Goal: Navigation & Orientation: Find specific page/section

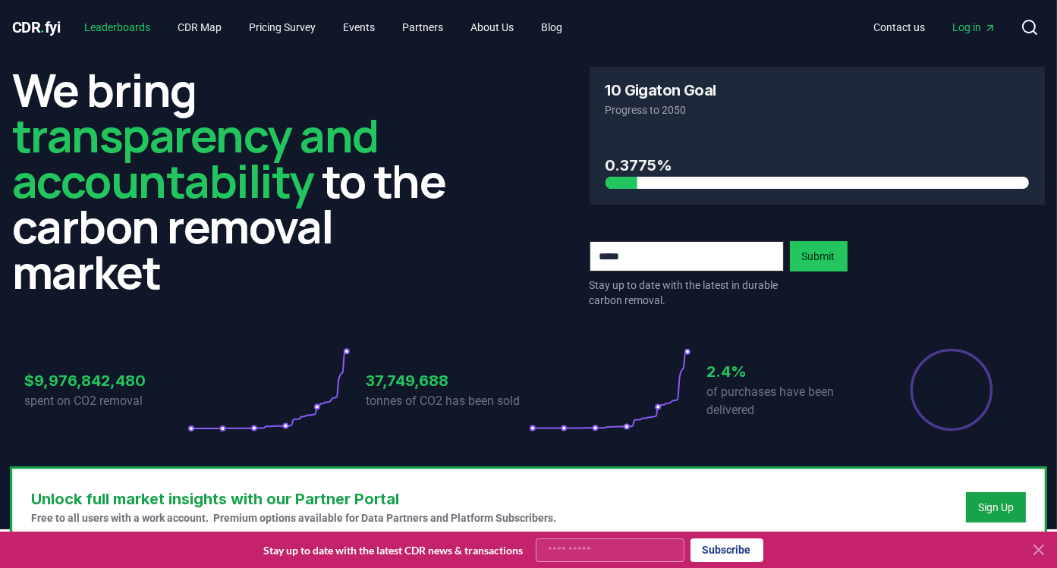
click at [128, 25] on link "Leaderboards" at bounding box center [118, 27] width 90 height 27
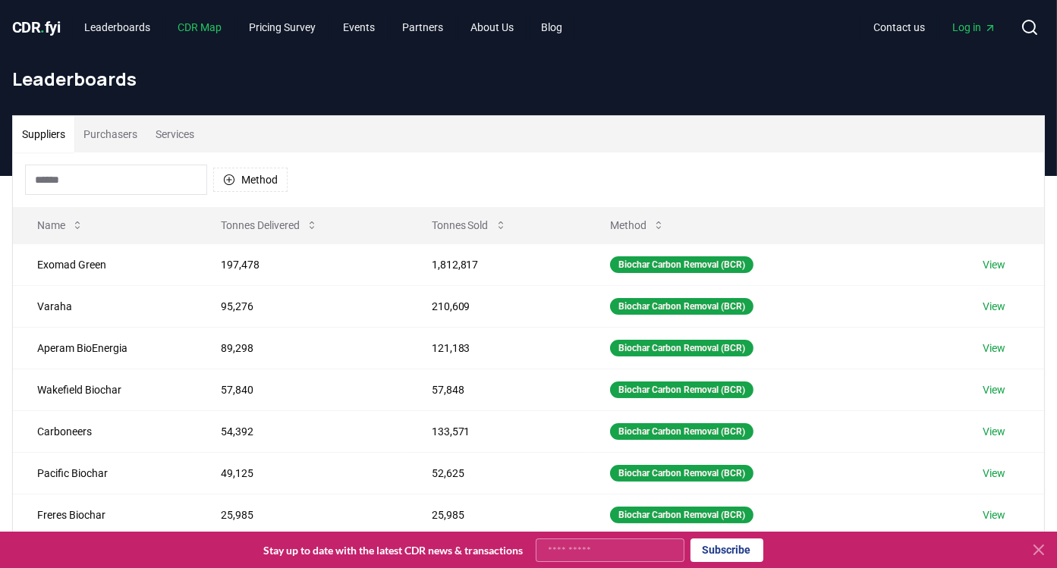
click at [210, 25] on link "CDR Map" at bounding box center [200, 27] width 68 height 27
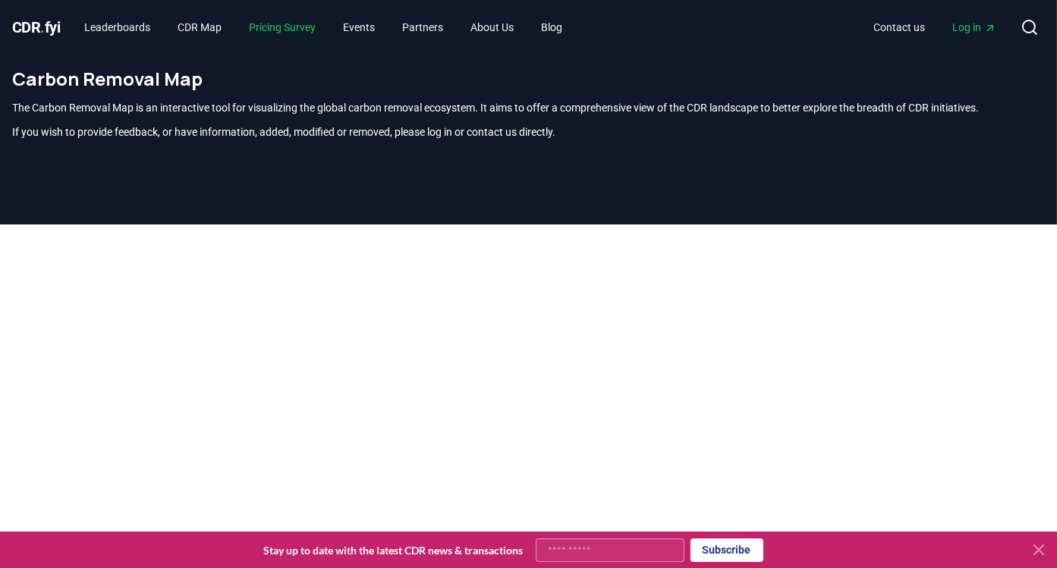
click at [286, 23] on link "Pricing Survey" at bounding box center [282, 27] width 91 height 27
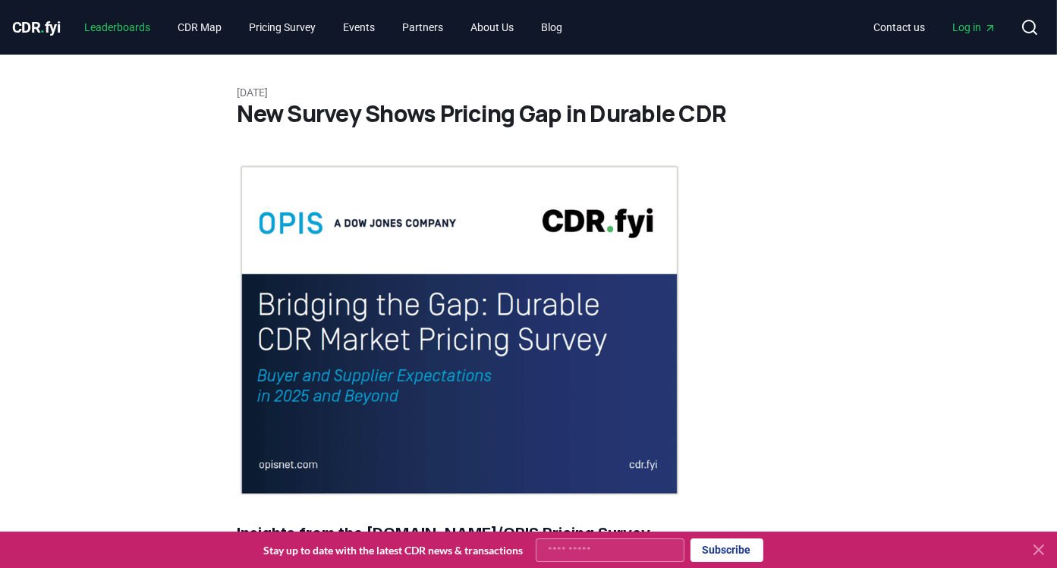
click at [111, 20] on link "Leaderboards" at bounding box center [118, 27] width 90 height 27
